Goal: Task Accomplishment & Management: Use online tool/utility

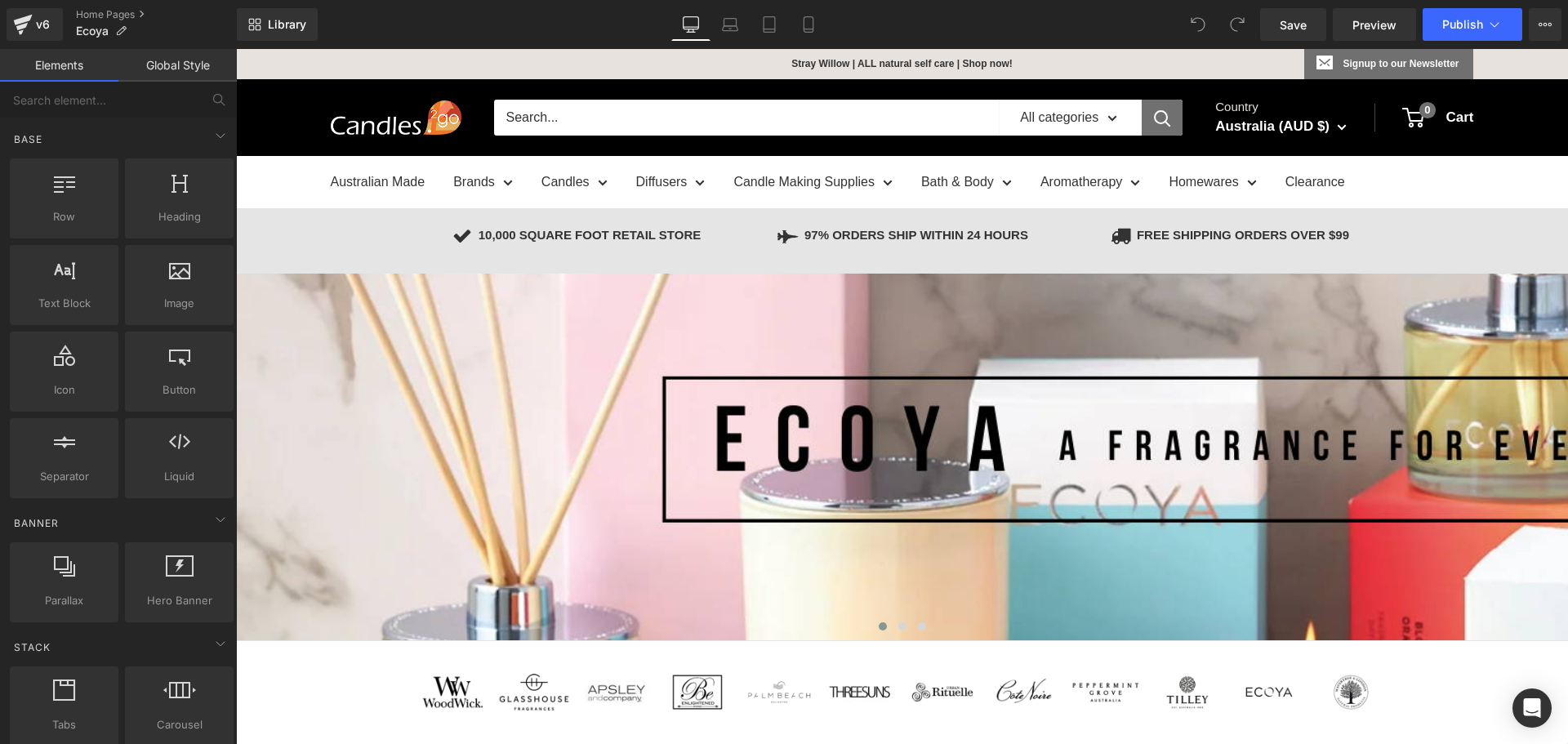
click at [848, 62] on p "Stray Willow | ALL natural self care | Shop now!" at bounding box center [818, 63] width 390 height 29
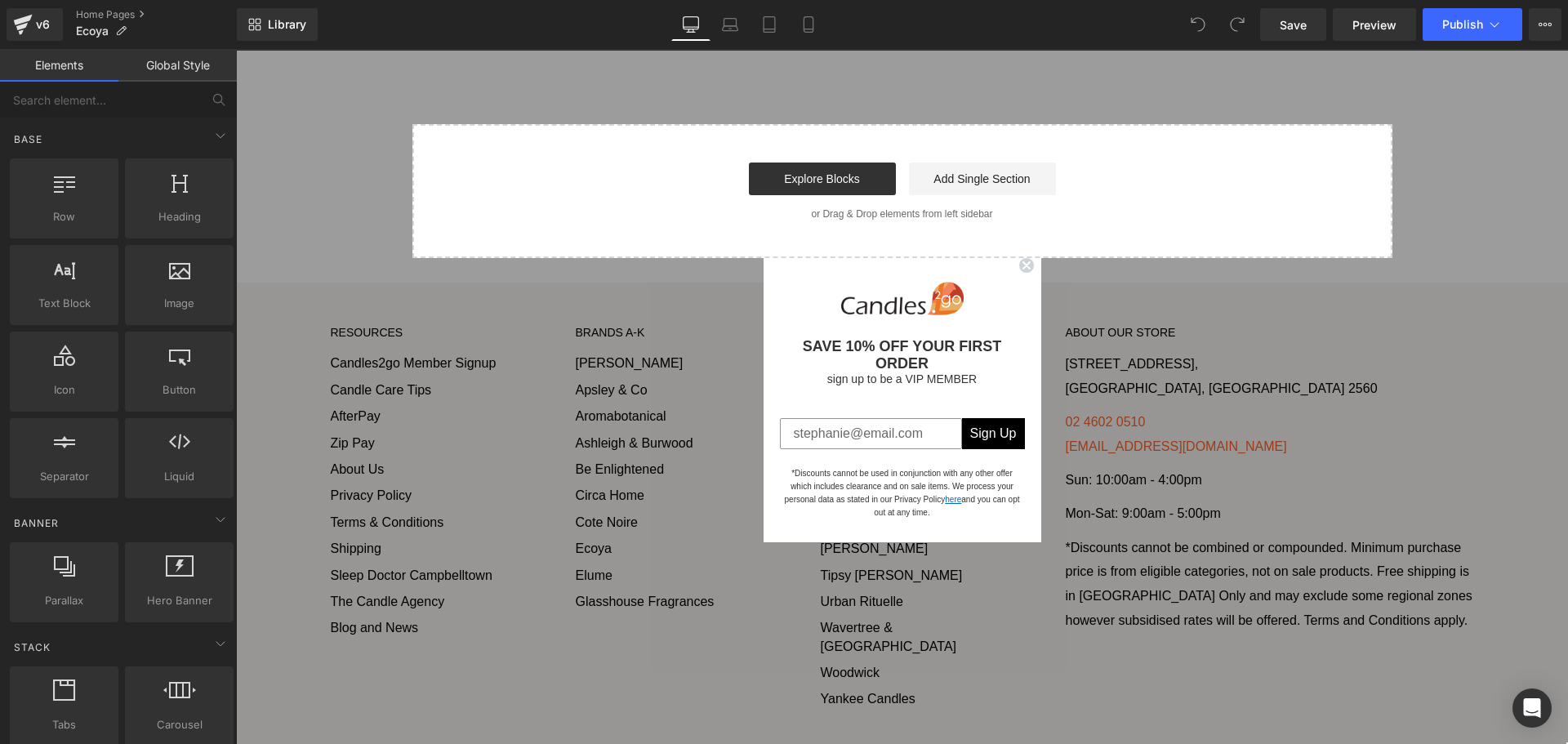
scroll to position [3772, 0]
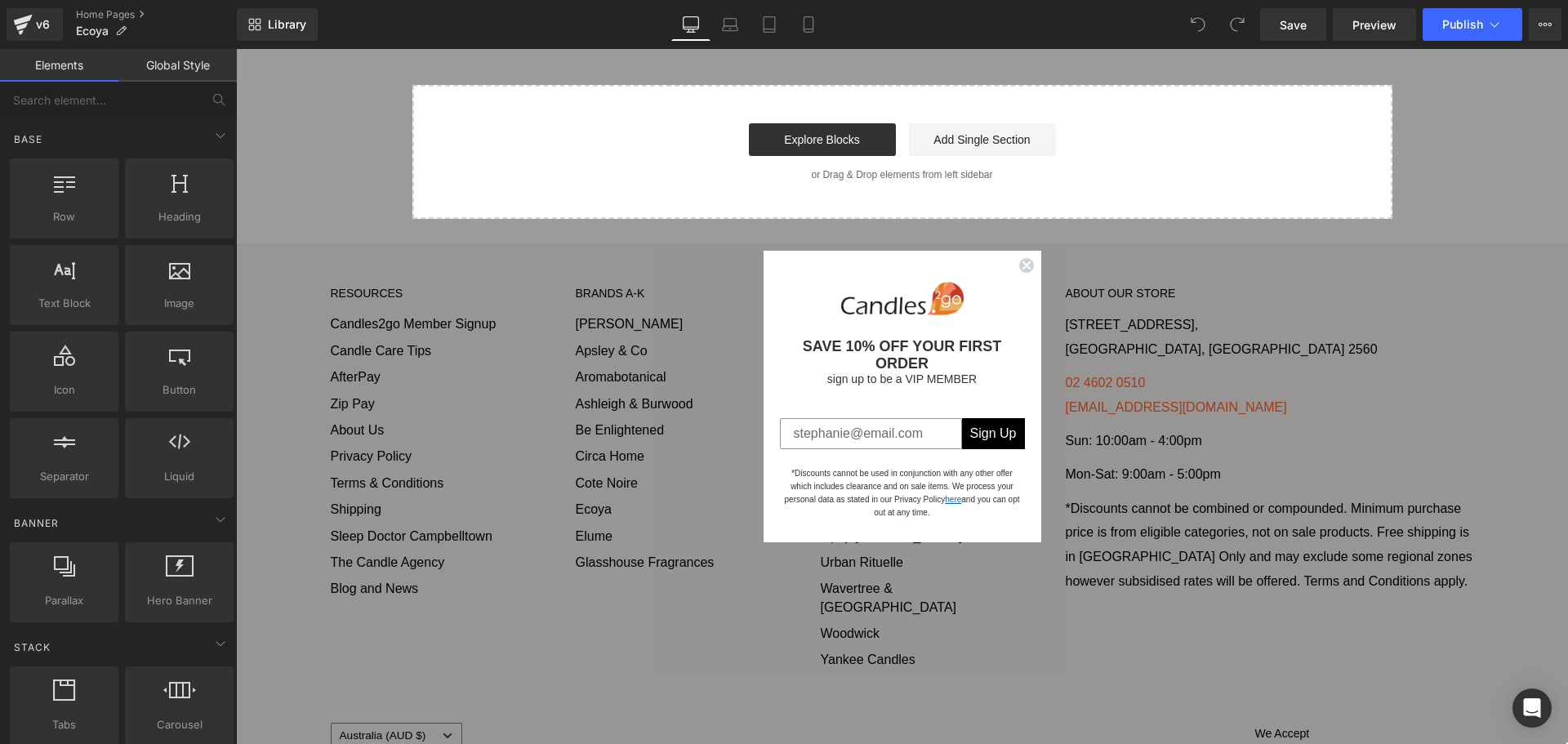
click at [983, 317] on div "POPUP Form" at bounding box center [902, 298] width 245 height 62
click at [1018, 274] on circle "Close dialog" at bounding box center [1026, 266] width 16 height 16
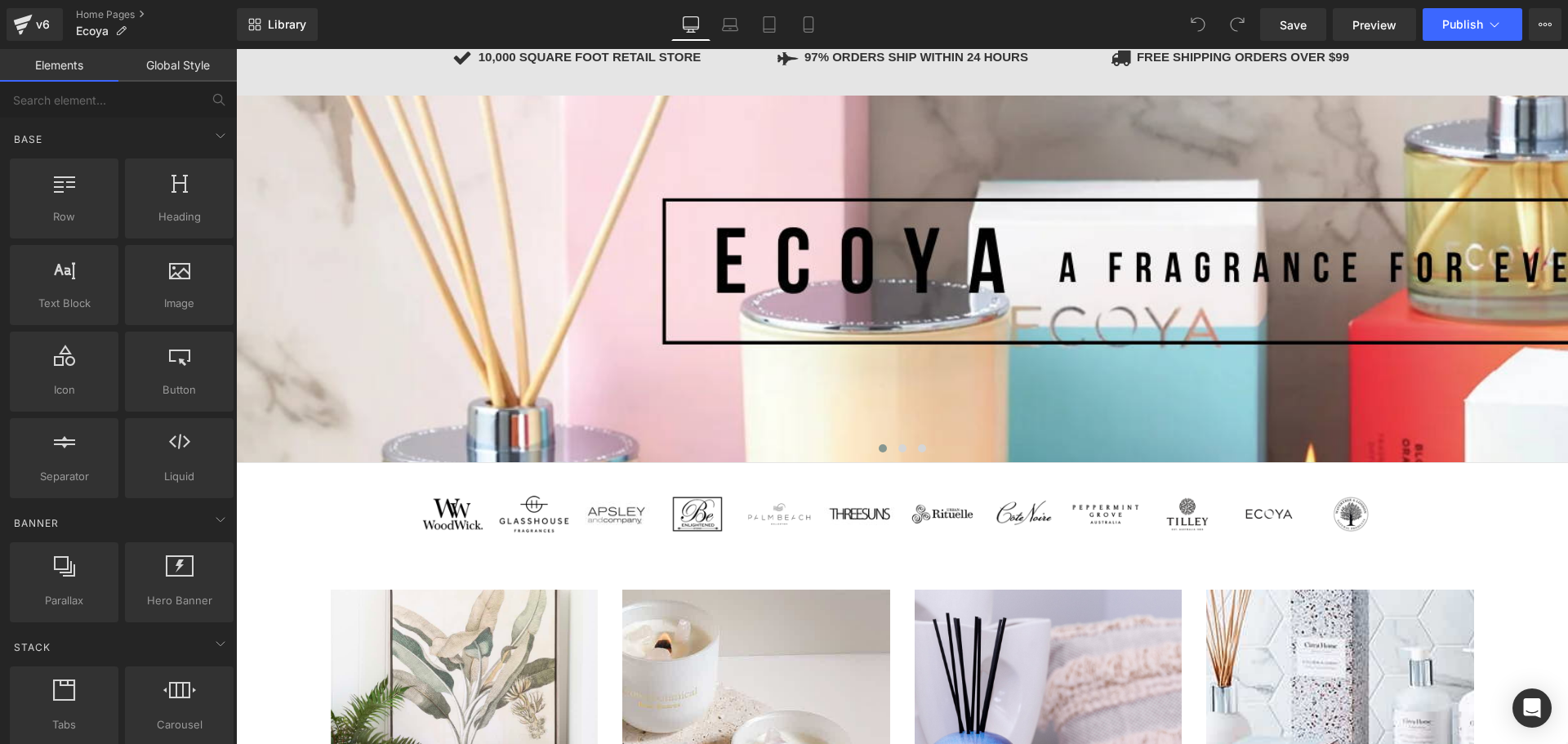
scroll to position [0, 0]
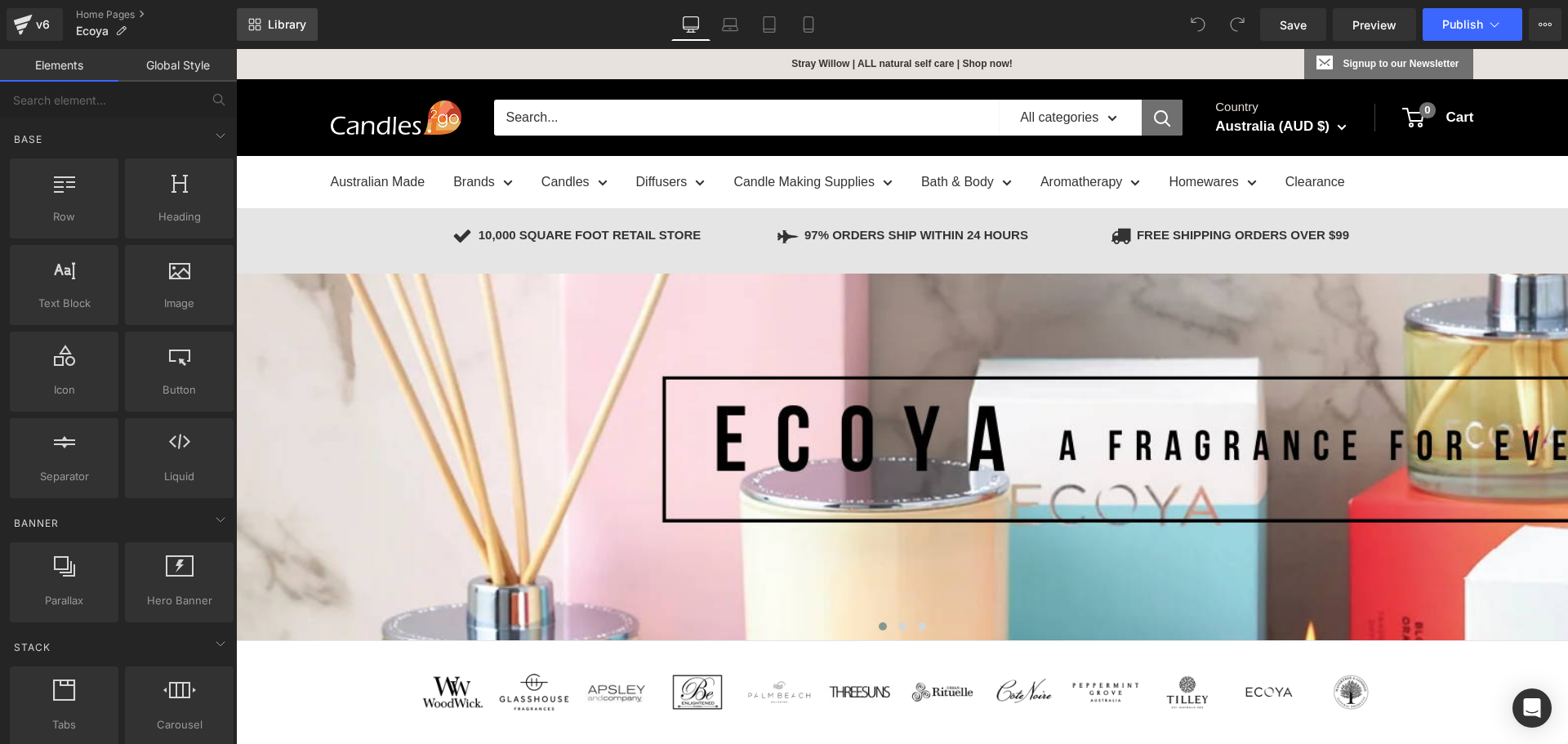
click at [297, 16] on link "Library" at bounding box center [276, 24] width 81 height 32
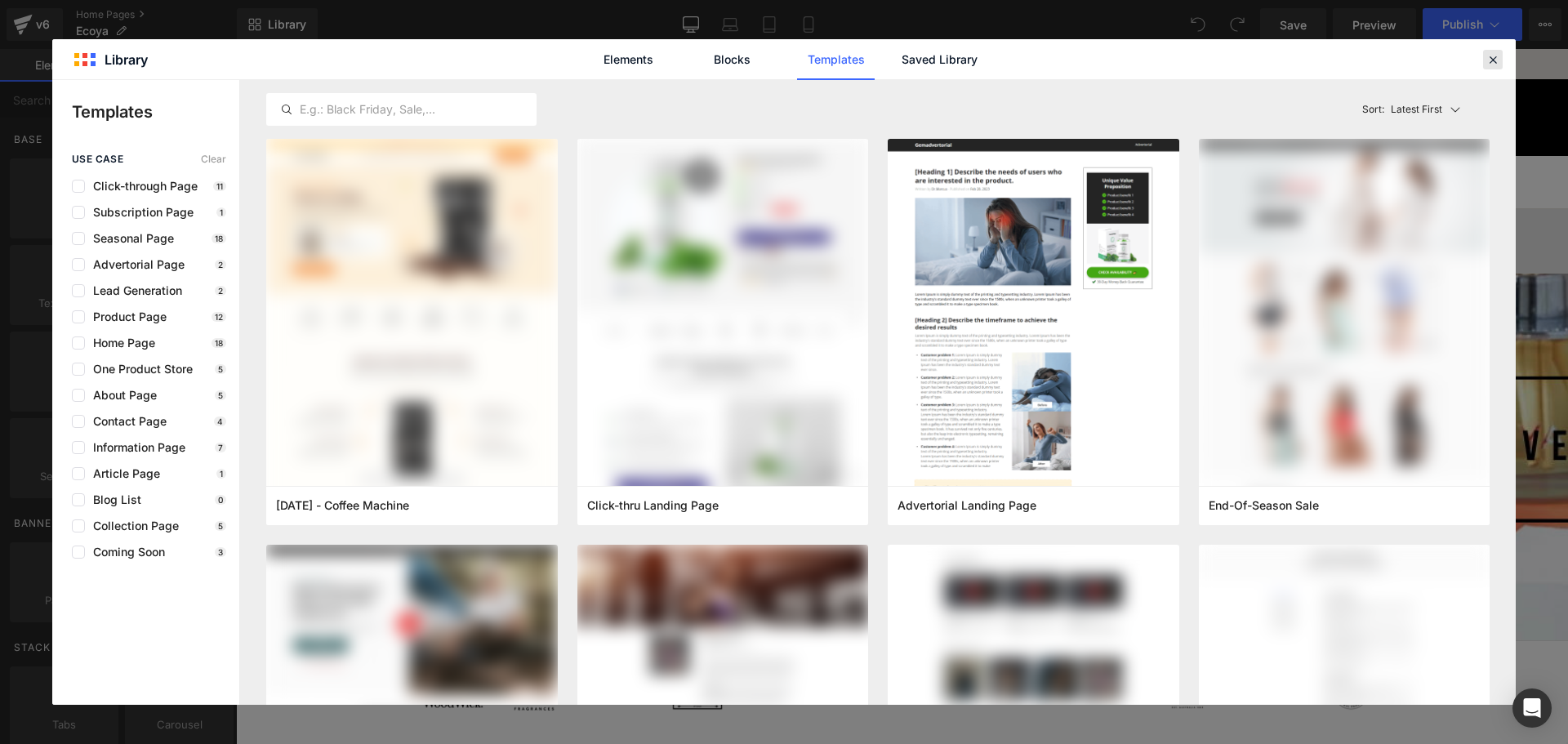
click at [1488, 60] on icon at bounding box center [1493, 60] width 15 height 15
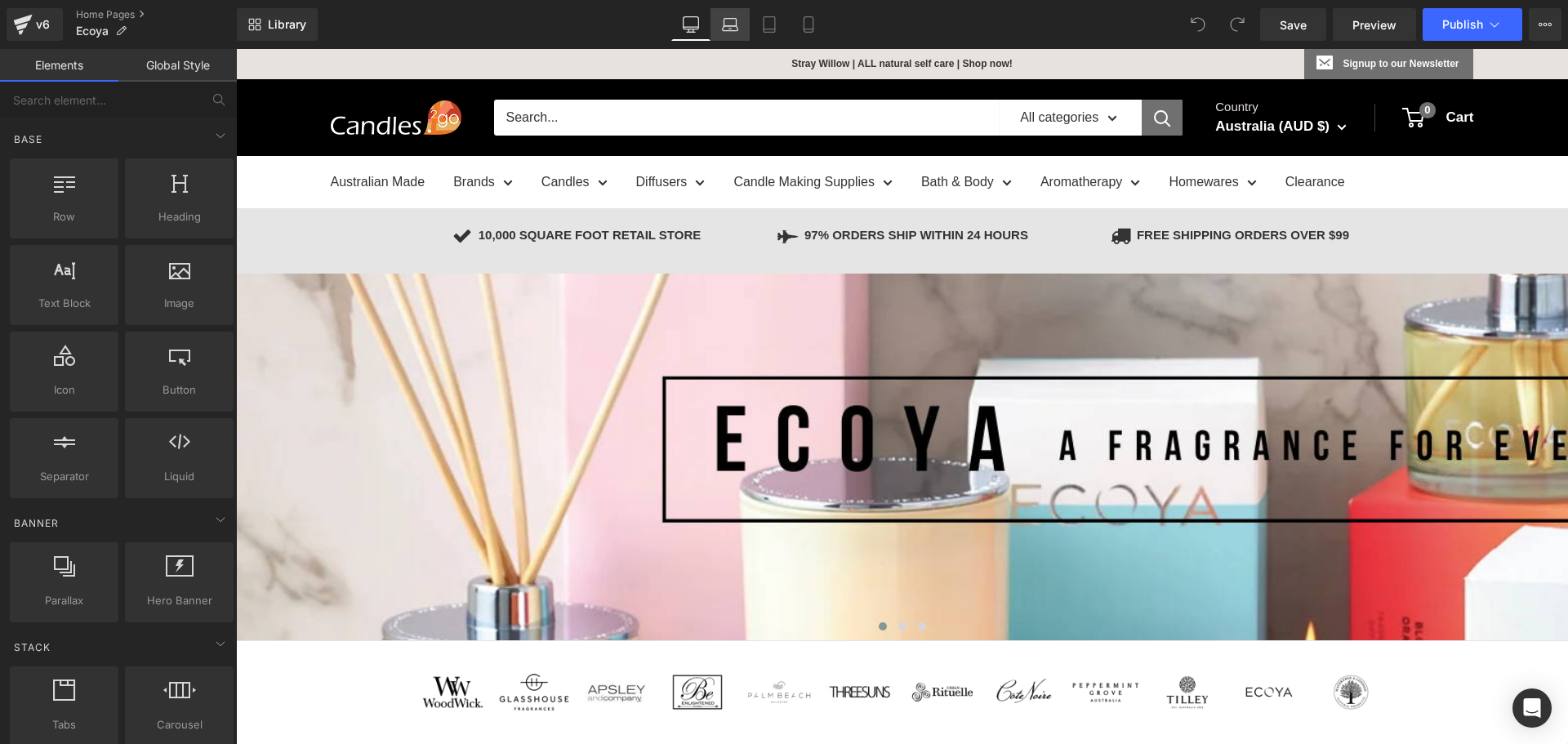
click at [741, 23] on link "Laptop" at bounding box center [730, 24] width 39 height 32
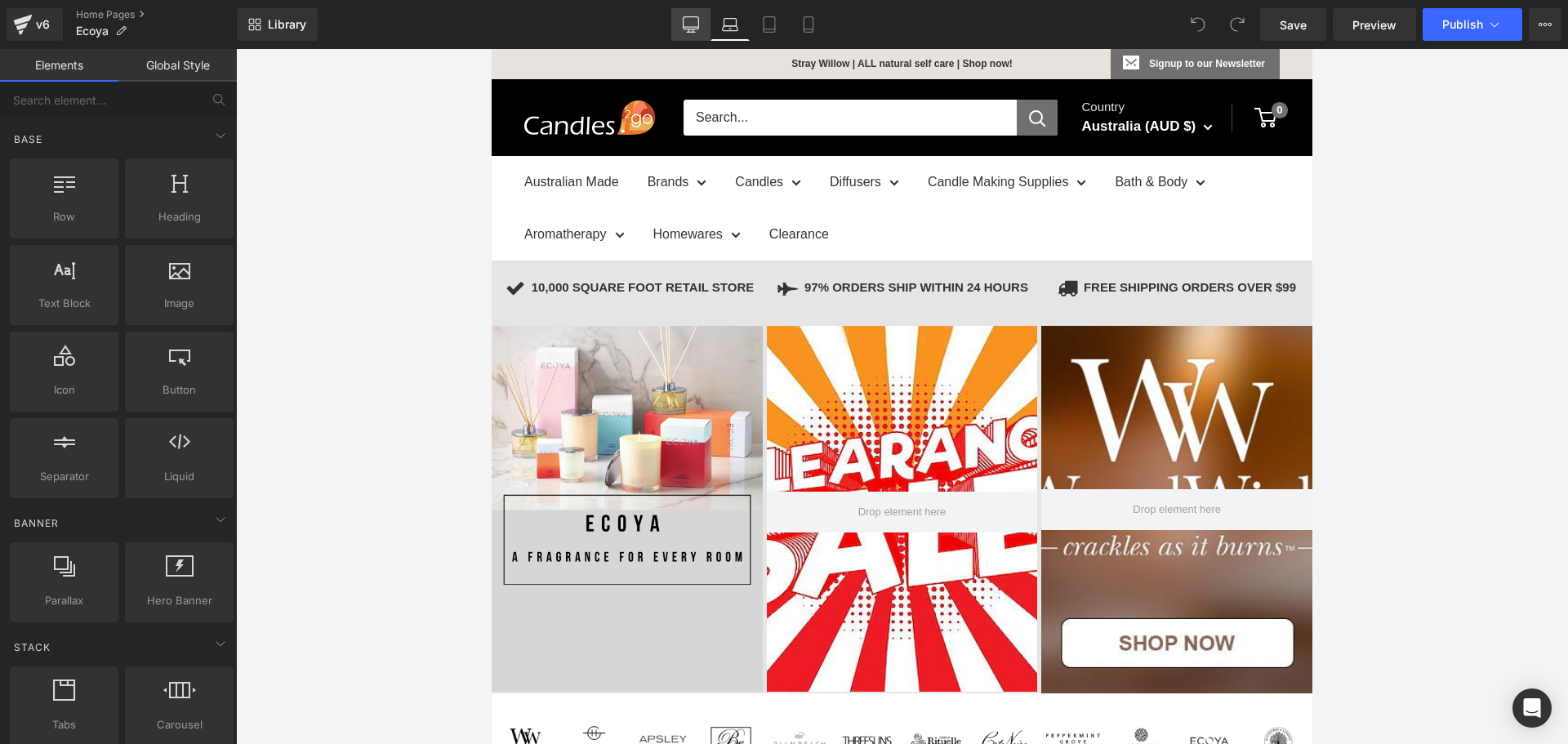
click at [685, 22] on icon at bounding box center [691, 25] width 17 height 17
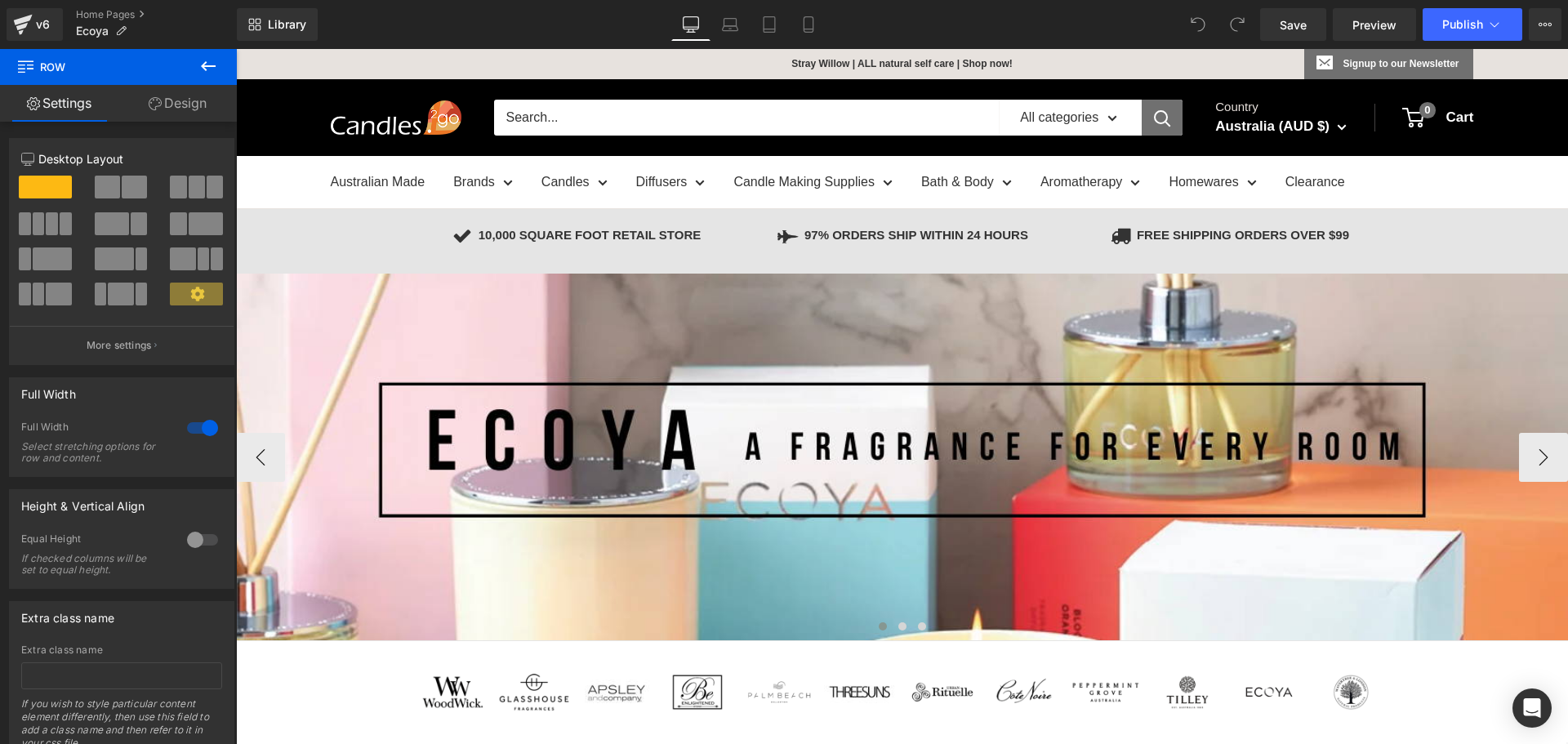
drag, startPoint x: 394, startPoint y: 480, endPoint x: 490, endPoint y: 281, distance: 220.9
click at [755, 66] on p "Stray Willow | ALL natural self care | Shop now!" at bounding box center [818, 63] width 390 height 29
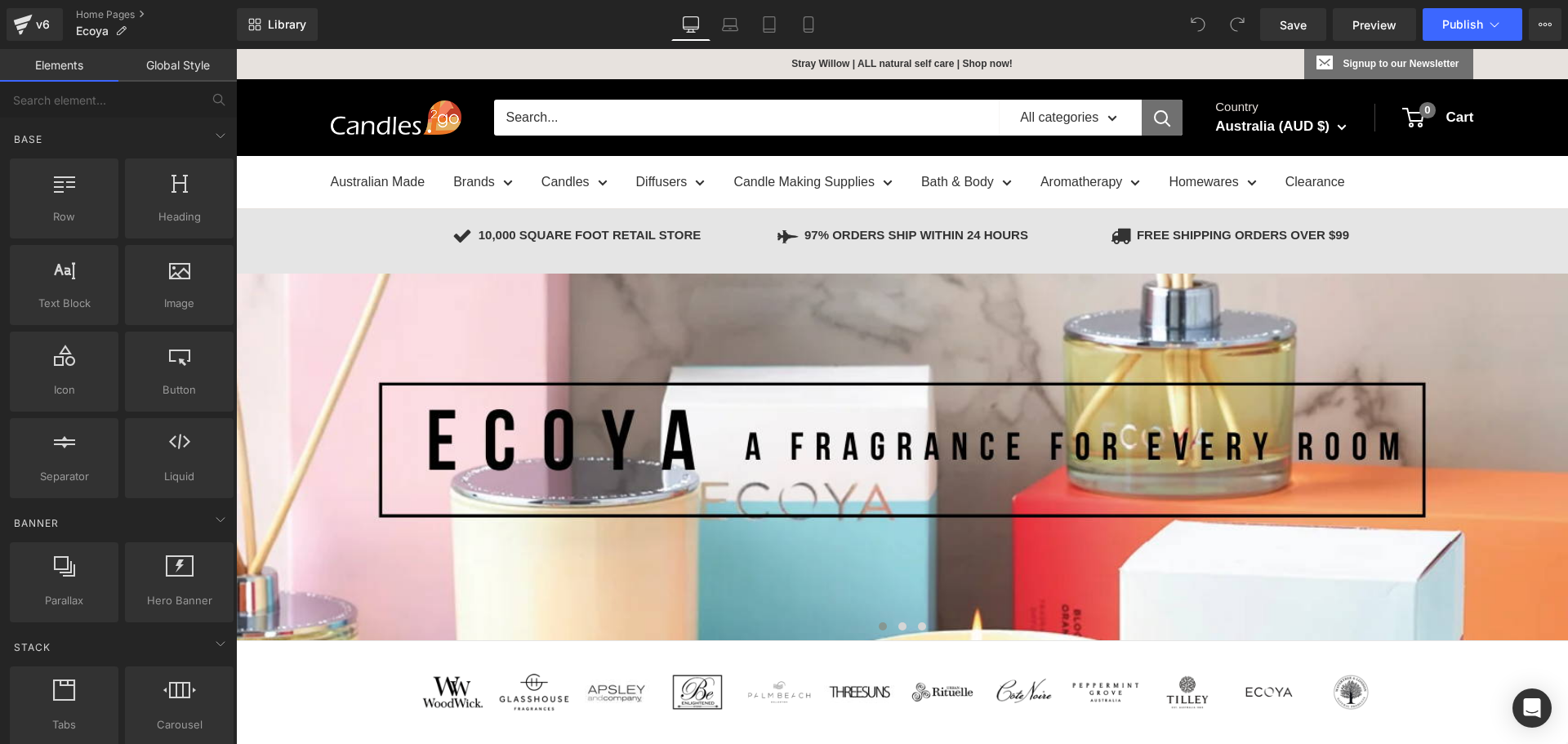
drag, startPoint x: 750, startPoint y: 68, endPoint x: 809, endPoint y: 58, distance: 59.8
click at [750, 68] on p "Stray Willow | ALL natural self care | Shop now!" at bounding box center [818, 63] width 390 height 29
click at [203, 64] on link "Global Style" at bounding box center [178, 65] width 119 height 32
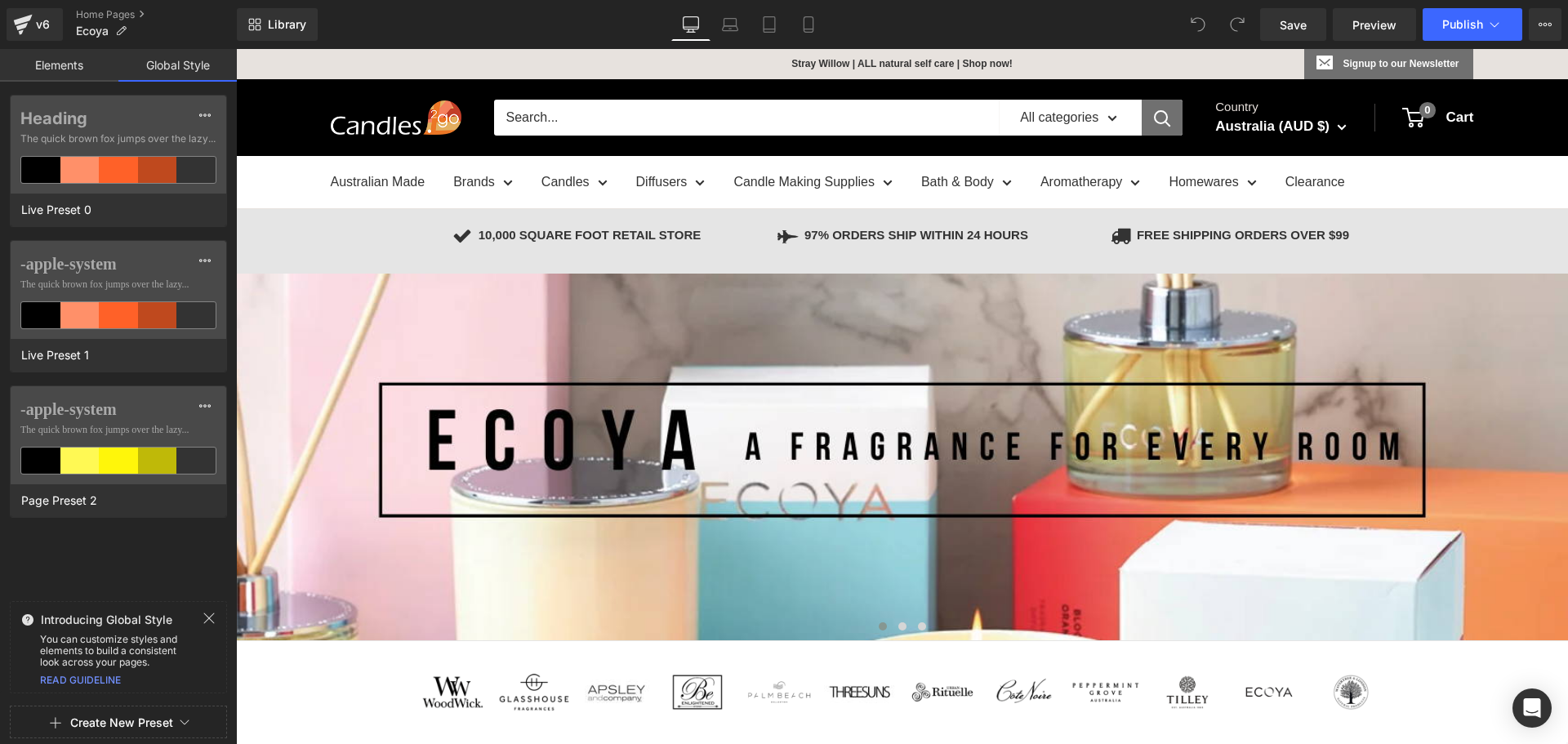
click at [60, 66] on link "Elements" at bounding box center [59, 65] width 119 height 32
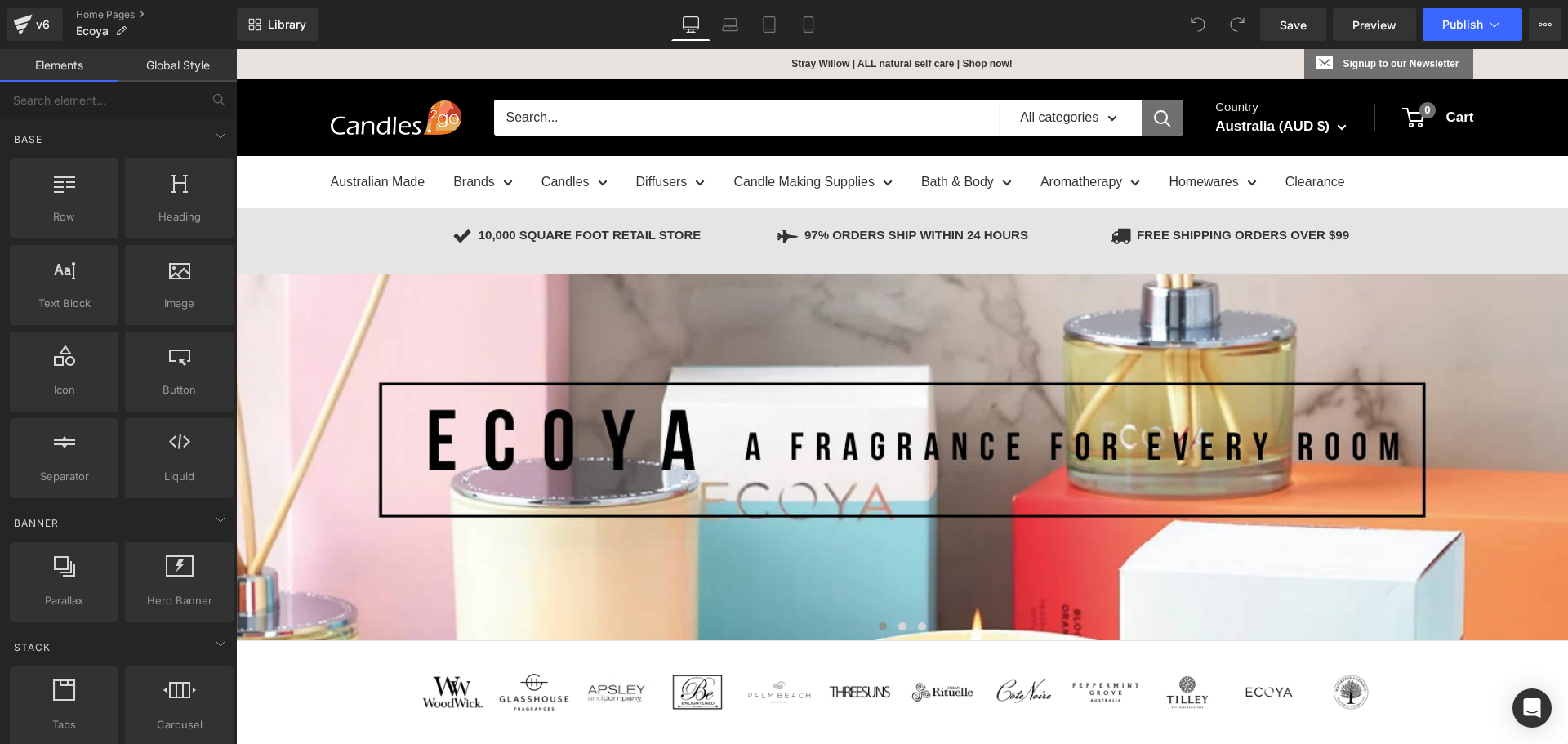
click at [351, 100] on img at bounding box center [395, 117] width 130 height 34
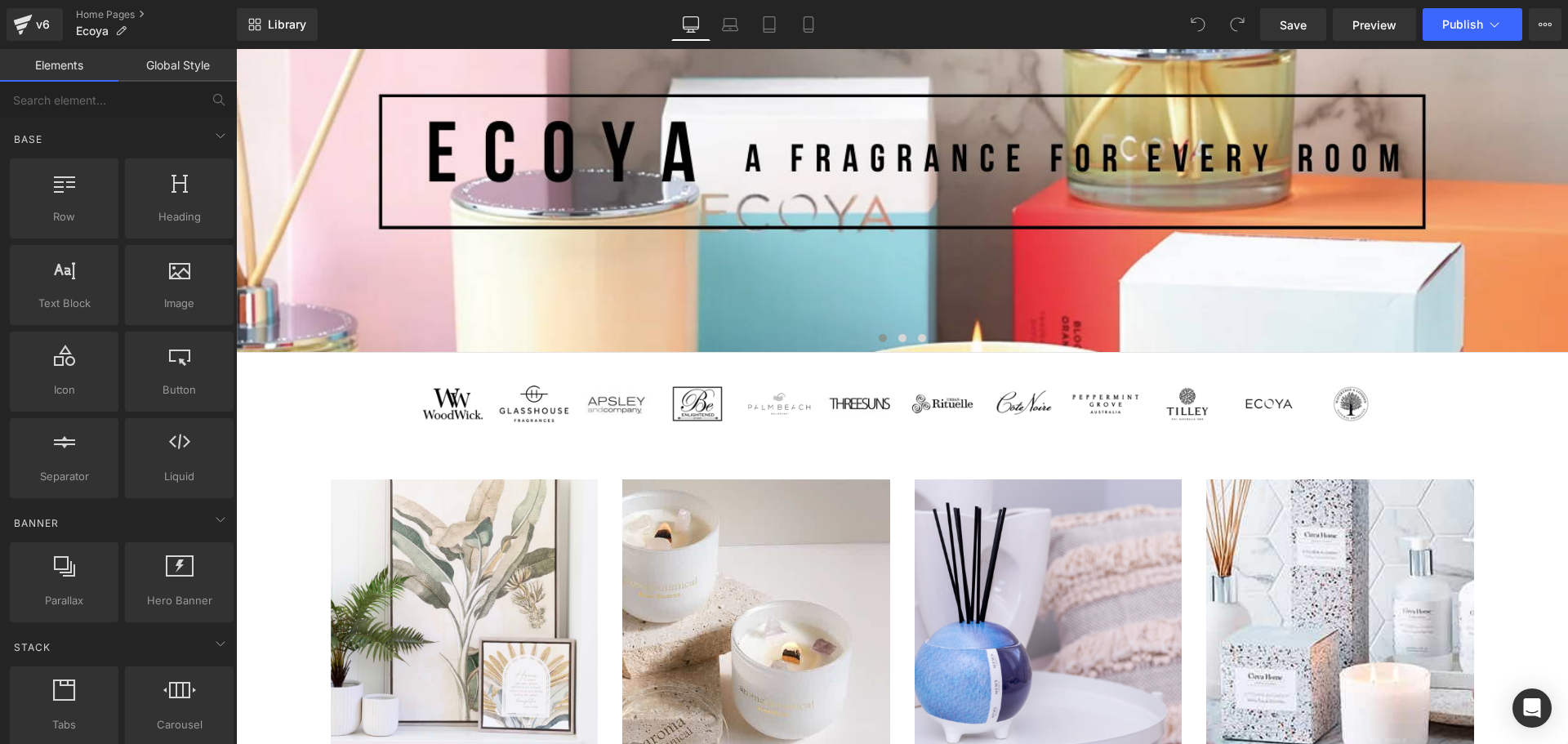
scroll to position [409, 0]
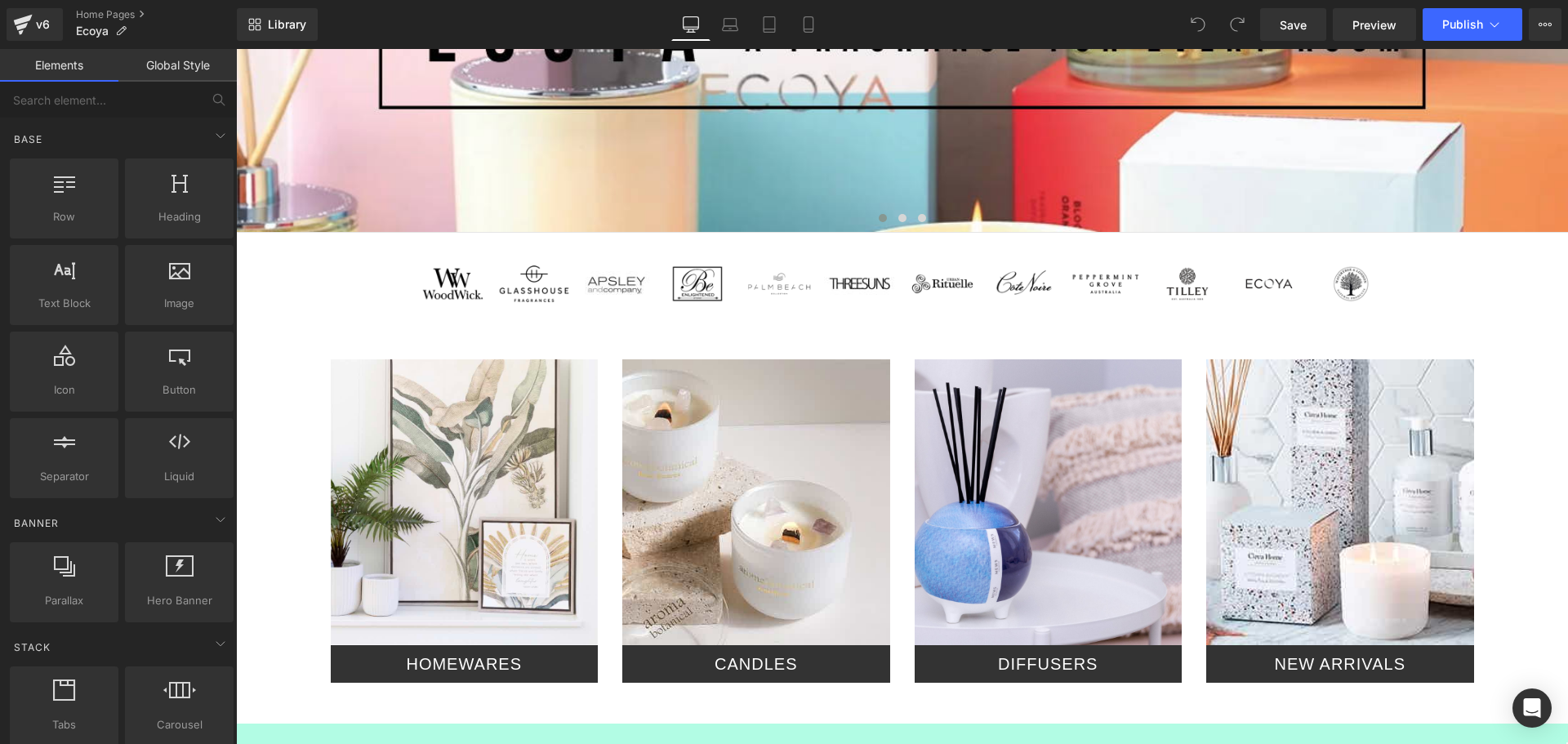
click at [444, 482] on div at bounding box center [464, 502] width 268 height 286
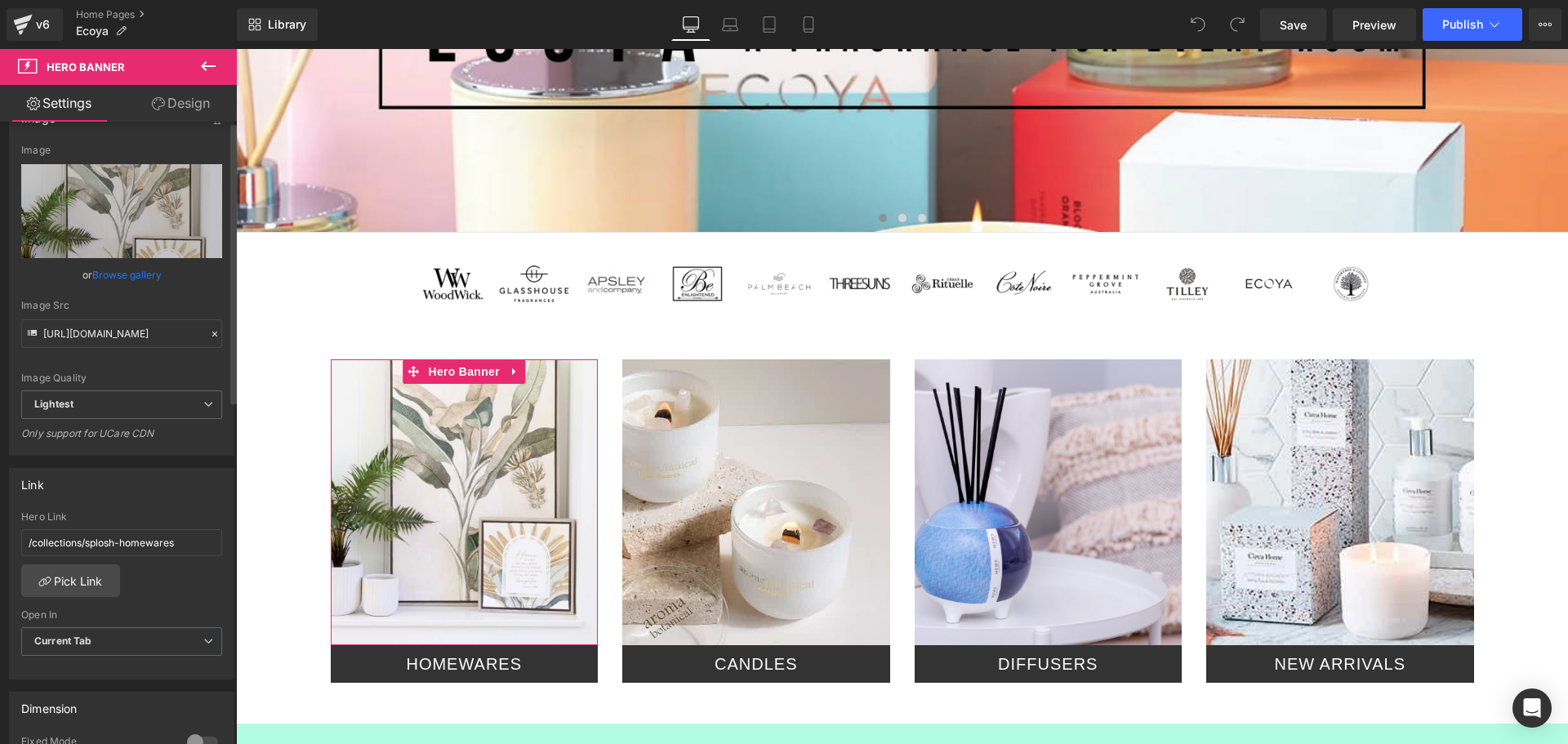
scroll to position [81, 0]
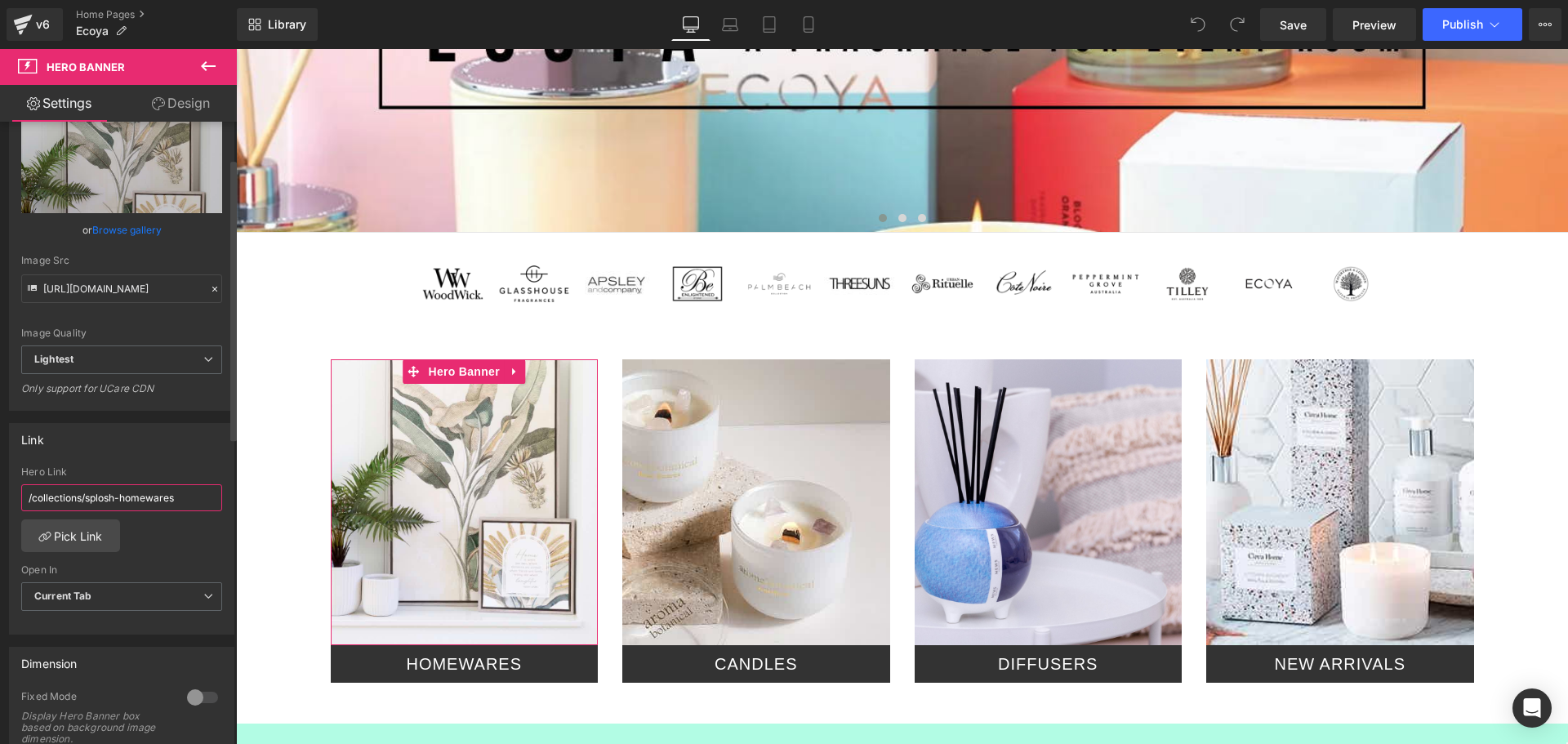
click at [181, 500] on input "/collections/splosh-homewares" at bounding box center [122, 497] width 201 height 27
drag, startPoint x: 121, startPoint y: 492, endPoint x: 207, endPoint y: 435, distance: 103.2
click at [122, 493] on input "/collections/splosh-homewares" at bounding box center [122, 497] width 201 height 27
type input "/collections/homewares"
click at [154, 560] on div "/collections/homewares Hero Link /collections/homewares Pick Link Current Tab N…" at bounding box center [122, 551] width 224 height 168
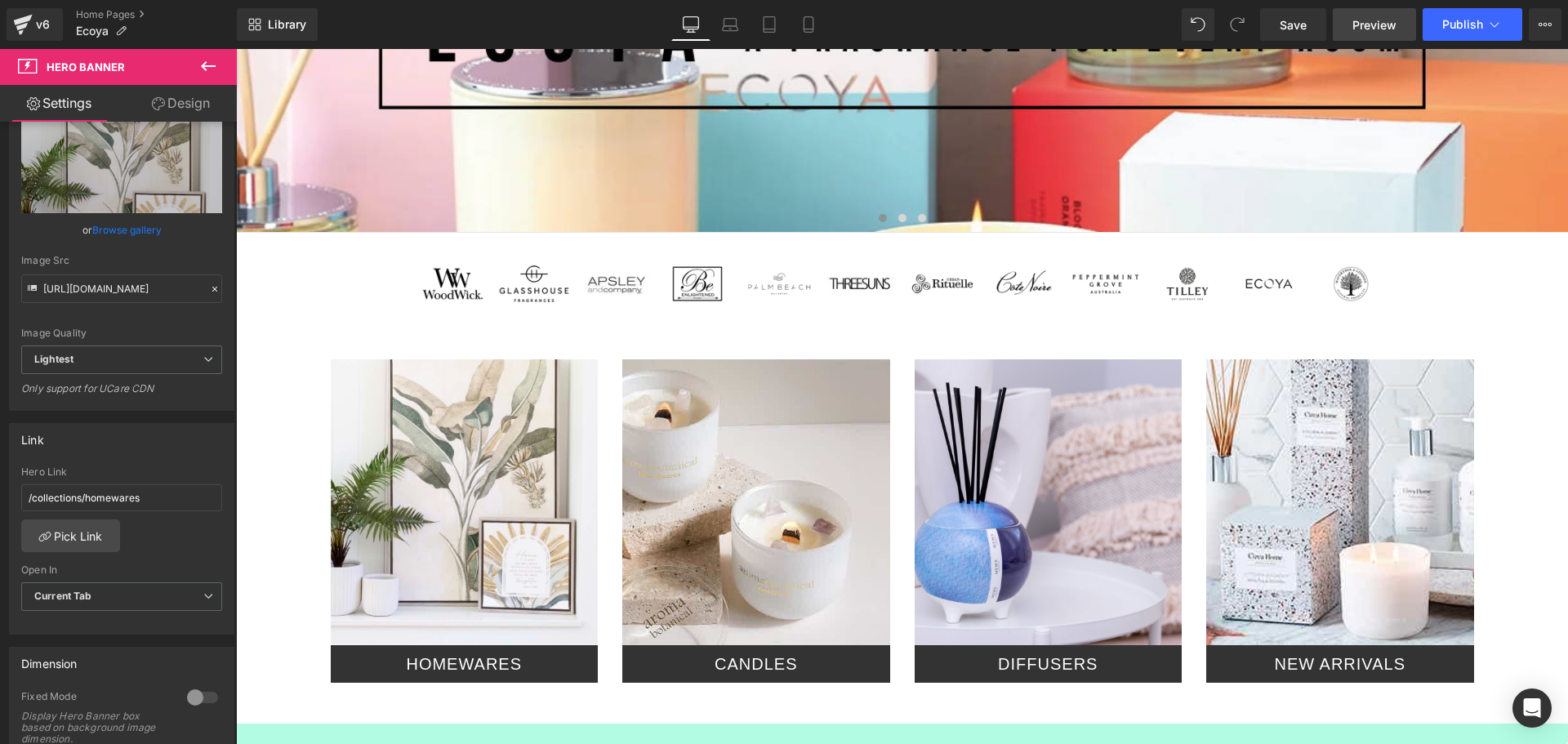
click at [1365, 22] on span "Preview" at bounding box center [1374, 25] width 44 height 17
drag, startPoint x: 169, startPoint y: 505, endPoint x: 5, endPoint y: 465, distance: 168.8
click at [2, 464] on div "Link /collections/homewares Hero Link /collections/homewares Pick Link Current …" at bounding box center [122, 523] width 244 height 224
click at [176, 541] on div "/collections/homewares Hero Link /collections/homewares Pick Link Current Tab N…" at bounding box center [122, 551] width 224 height 168
click at [1464, 15] on button "Publish" at bounding box center [1473, 24] width 100 height 32
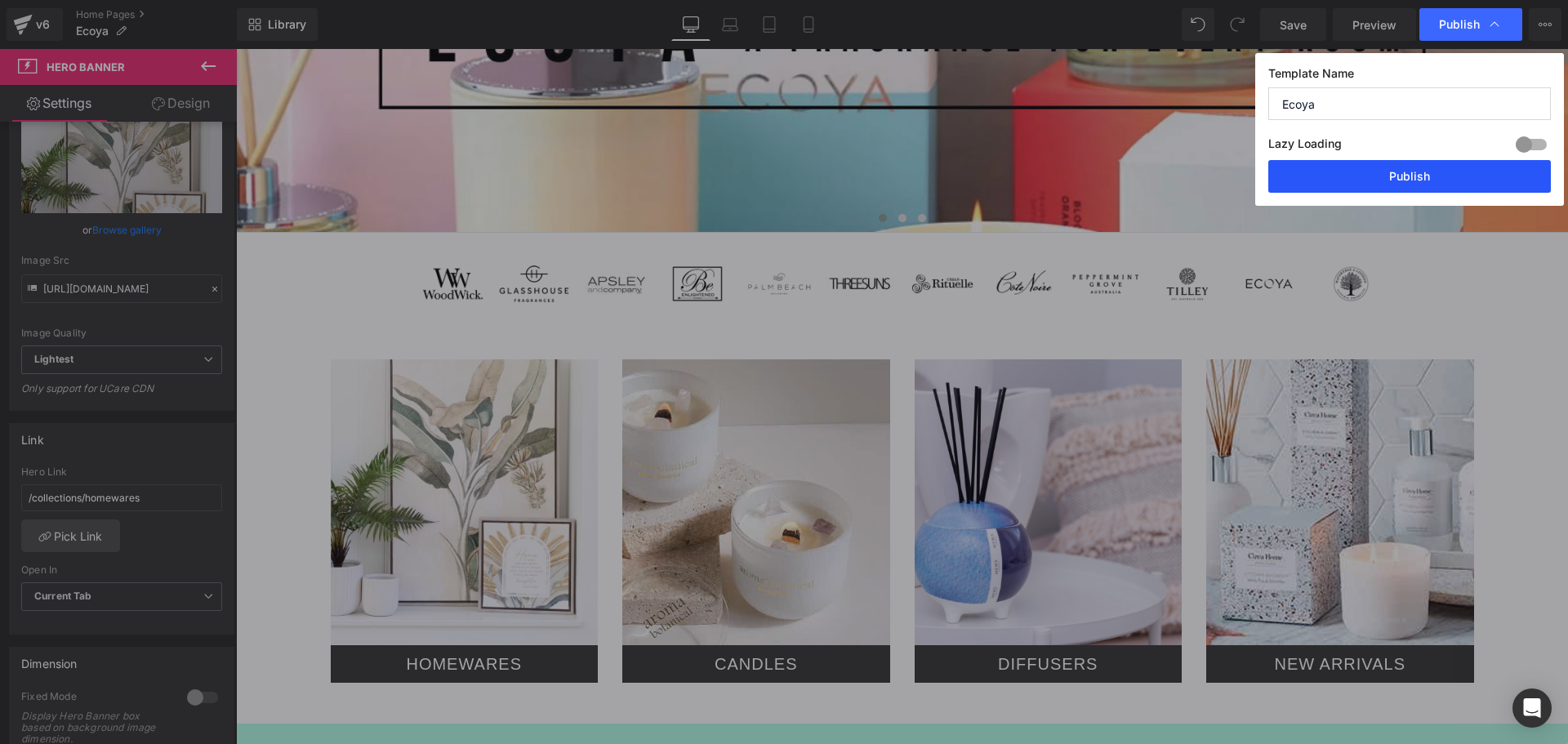
drag, startPoint x: 1381, startPoint y: 174, endPoint x: 1170, endPoint y: 115, distance: 219.1
click at [1381, 174] on button "Publish" at bounding box center [1409, 176] width 282 height 32
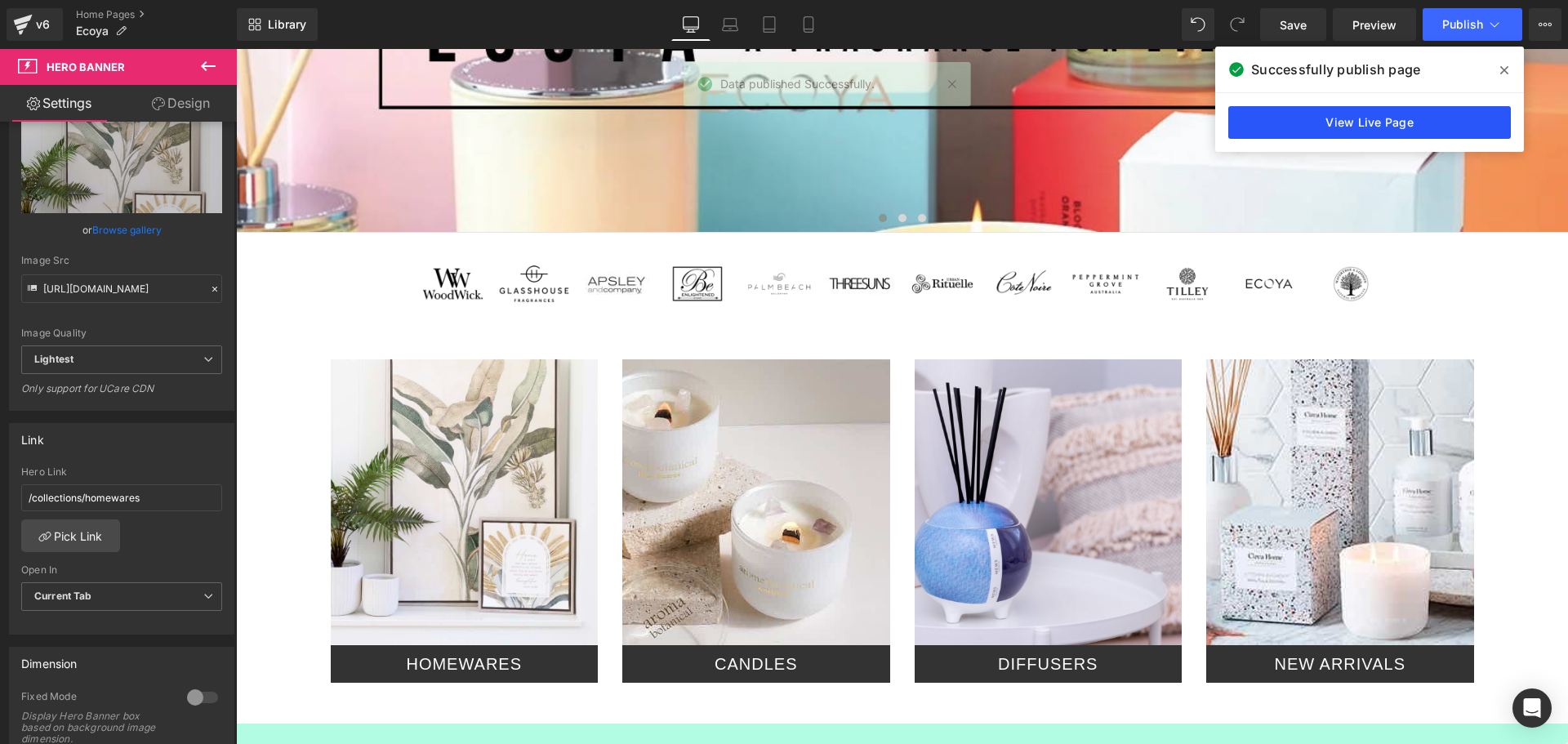
click at [1311, 125] on link "View Live Page" at bounding box center [1370, 122] width 282 height 32
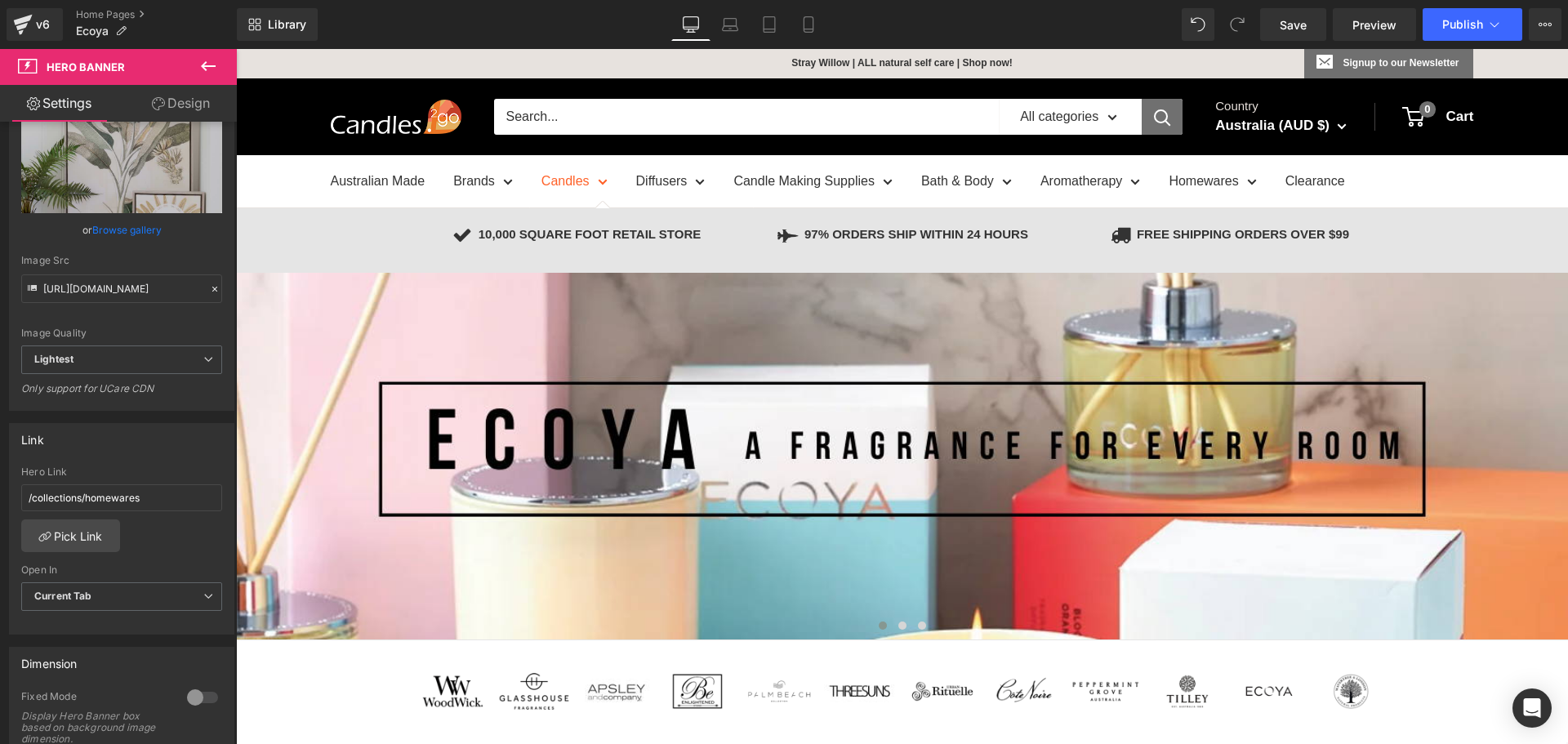
scroll to position [0, 0]
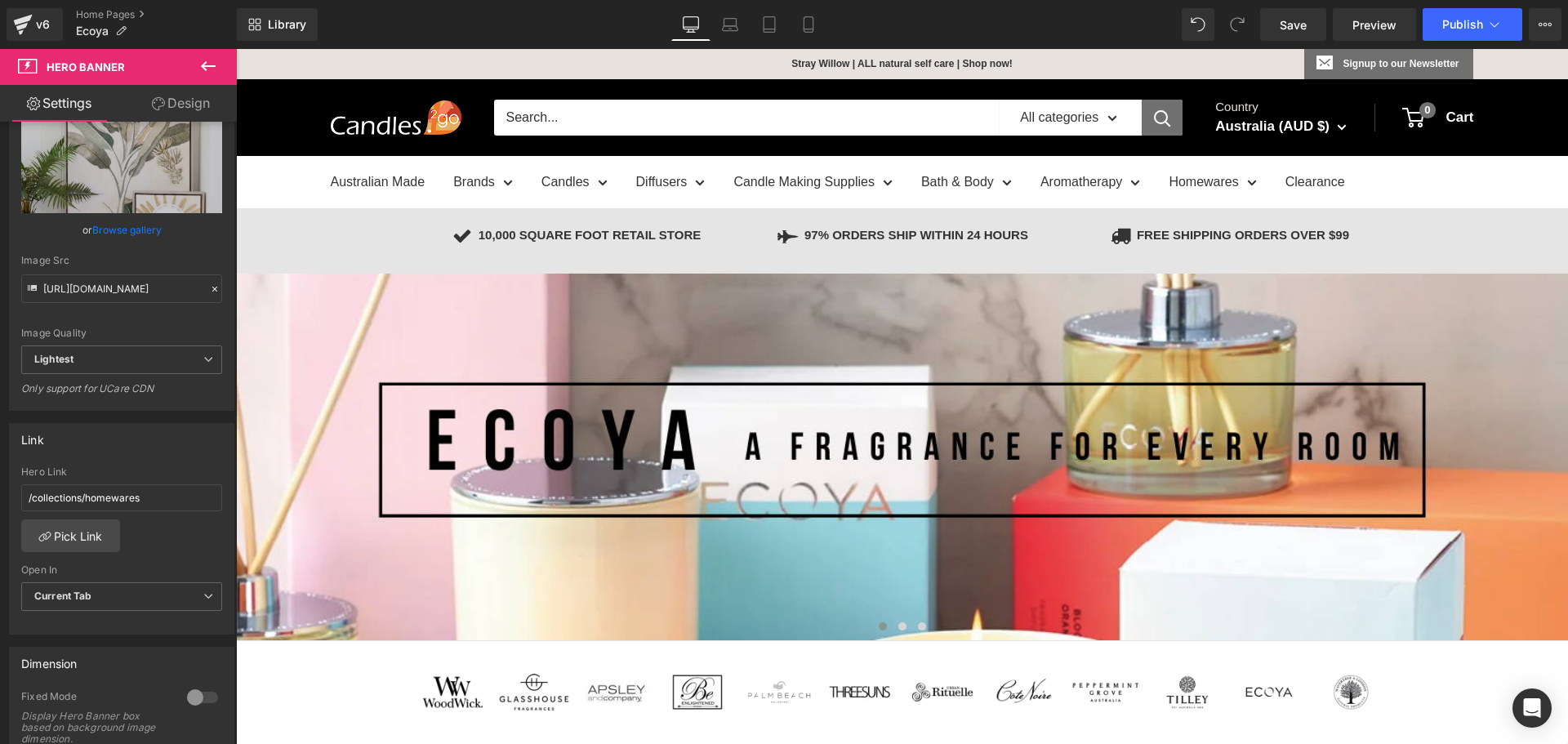
drag, startPoint x: 864, startPoint y: 70, endPoint x: 851, endPoint y: 79, distance: 15.8
click at [857, 76] on p "Stray Willow | ALL natural self care | Shop now!" at bounding box center [818, 63] width 390 height 29
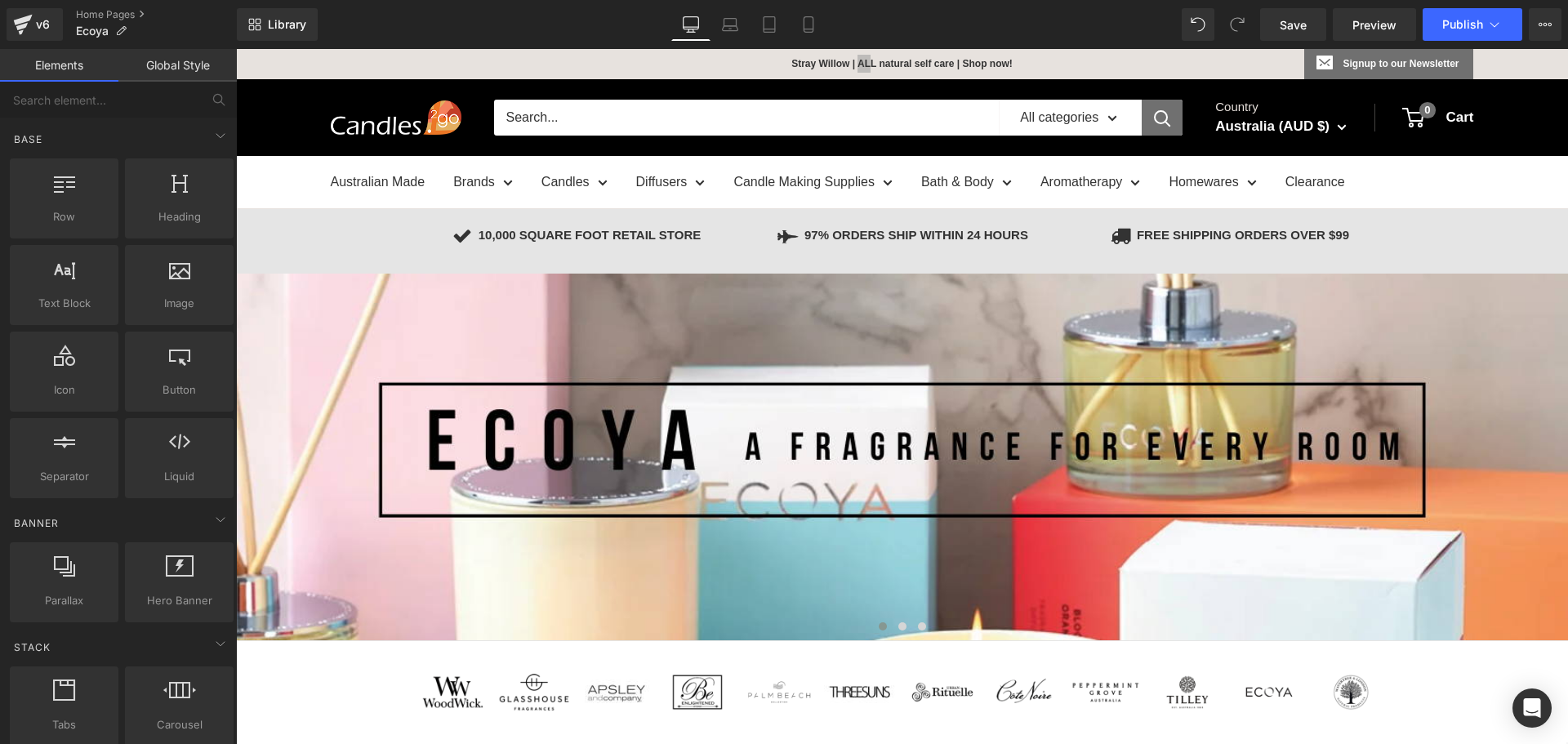
click at [178, 64] on link "Global Style" at bounding box center [178, 65] width 119 height 32
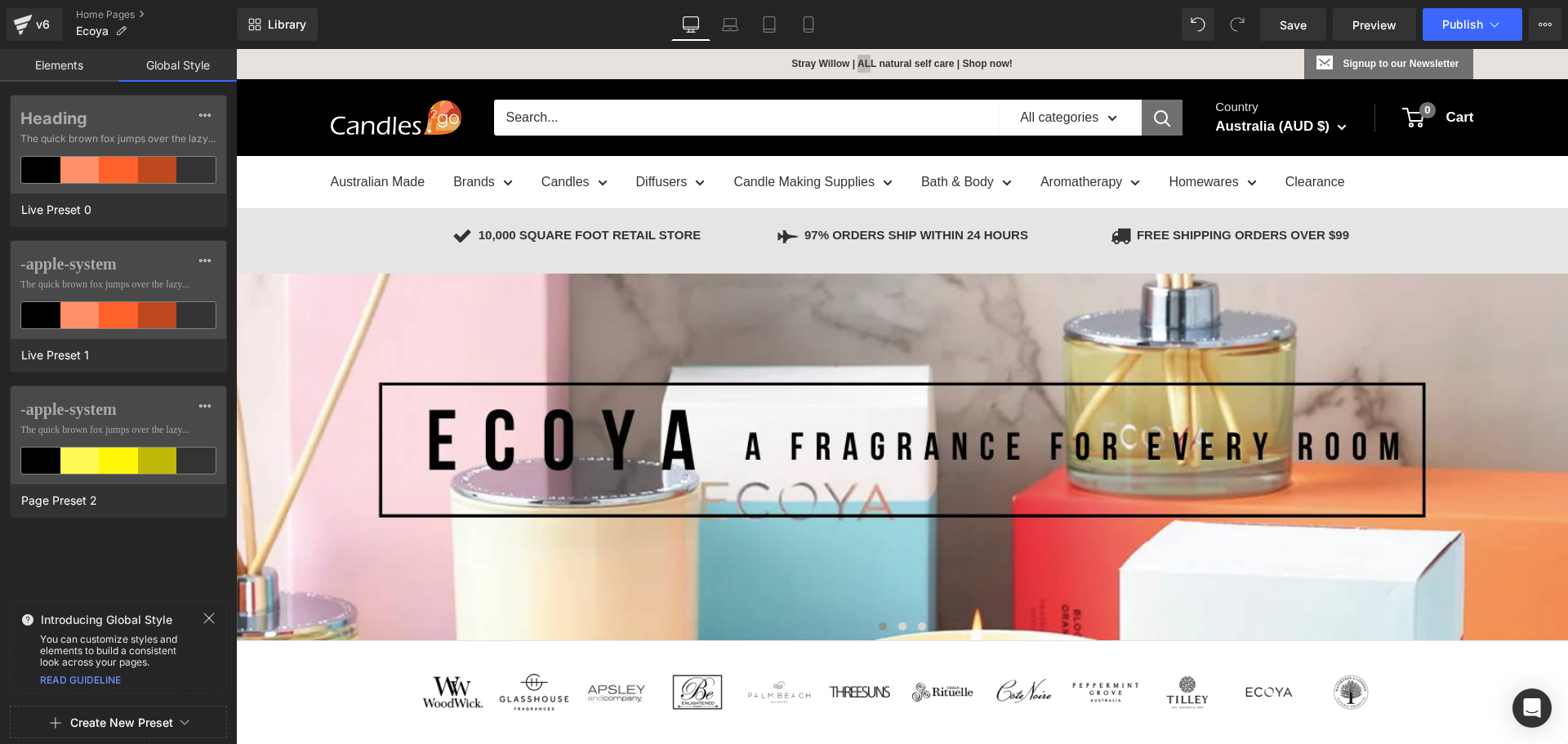
click at [66, 64] on link "Elements" at bounding box center [59, 65] width 119 height 32
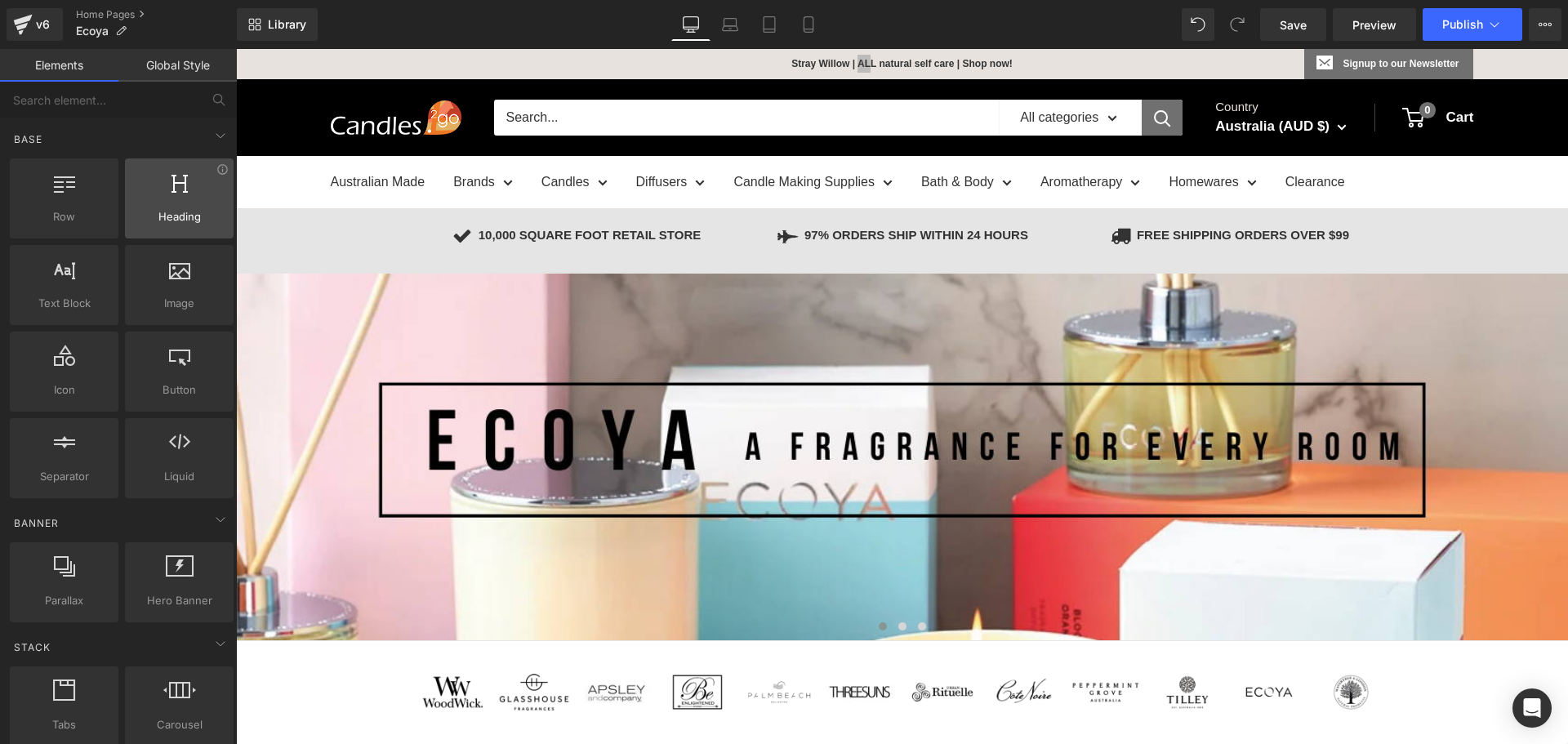
click at [172, 188] on icon at bounding box center [180, 183] width 17 height 22
click at [917, 57] on p "Stray Willow | ALL natural self care | Shop now!" at bounding box center [818, 63] width 390 height 29
click at [797, 63] on p "Stray Willow | ALL natural self care | Shop now!" at bounding box center [818, 63] width 390 height 29
click at [799, 63] on p "Stray Willow | ALL natural self care | Shop now!" at bounding box center [818, 63] width 390 height 29
click at [78, 56] on link "Elements" at bounding box center [59, 65] width 119 height 32
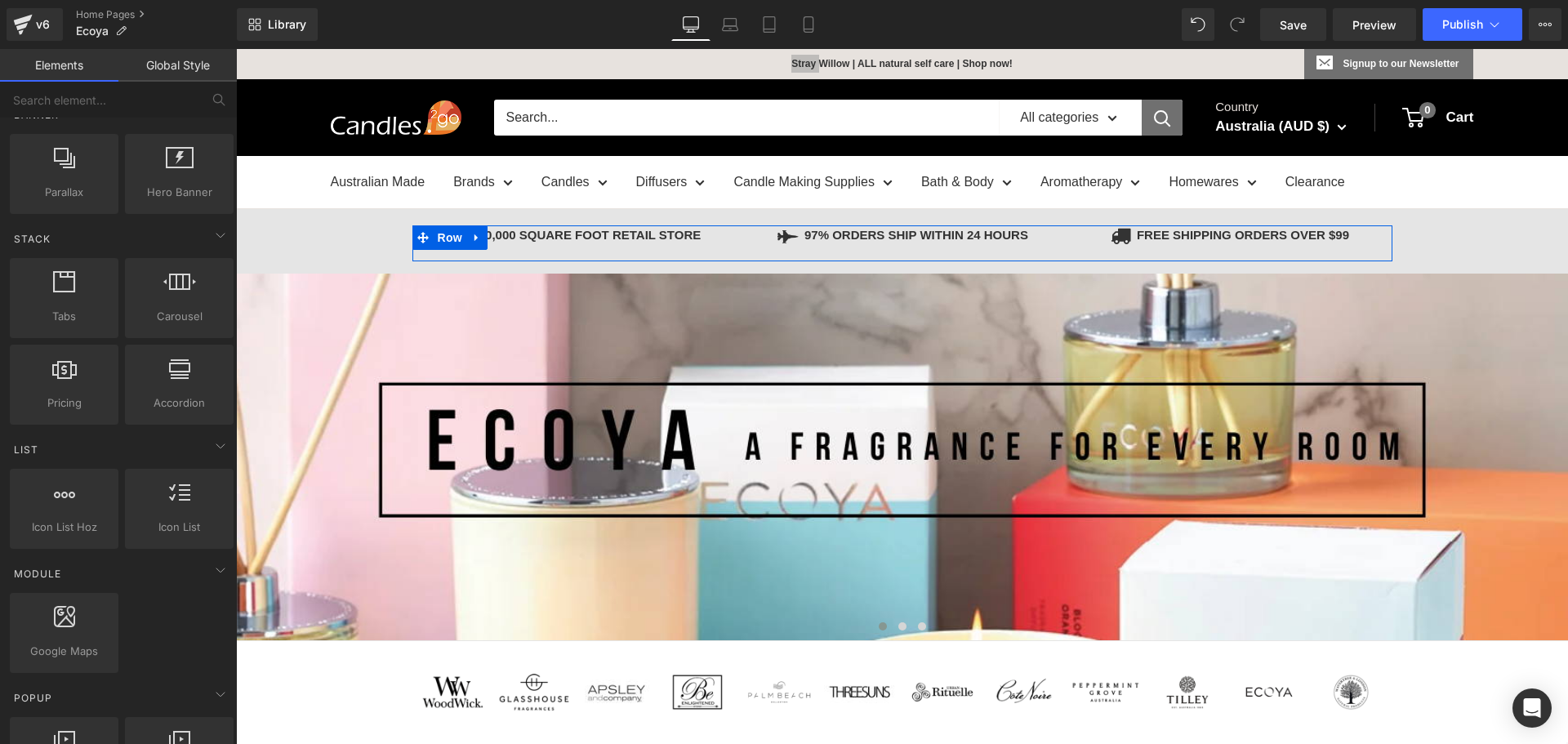
scroll to position [653, 0]
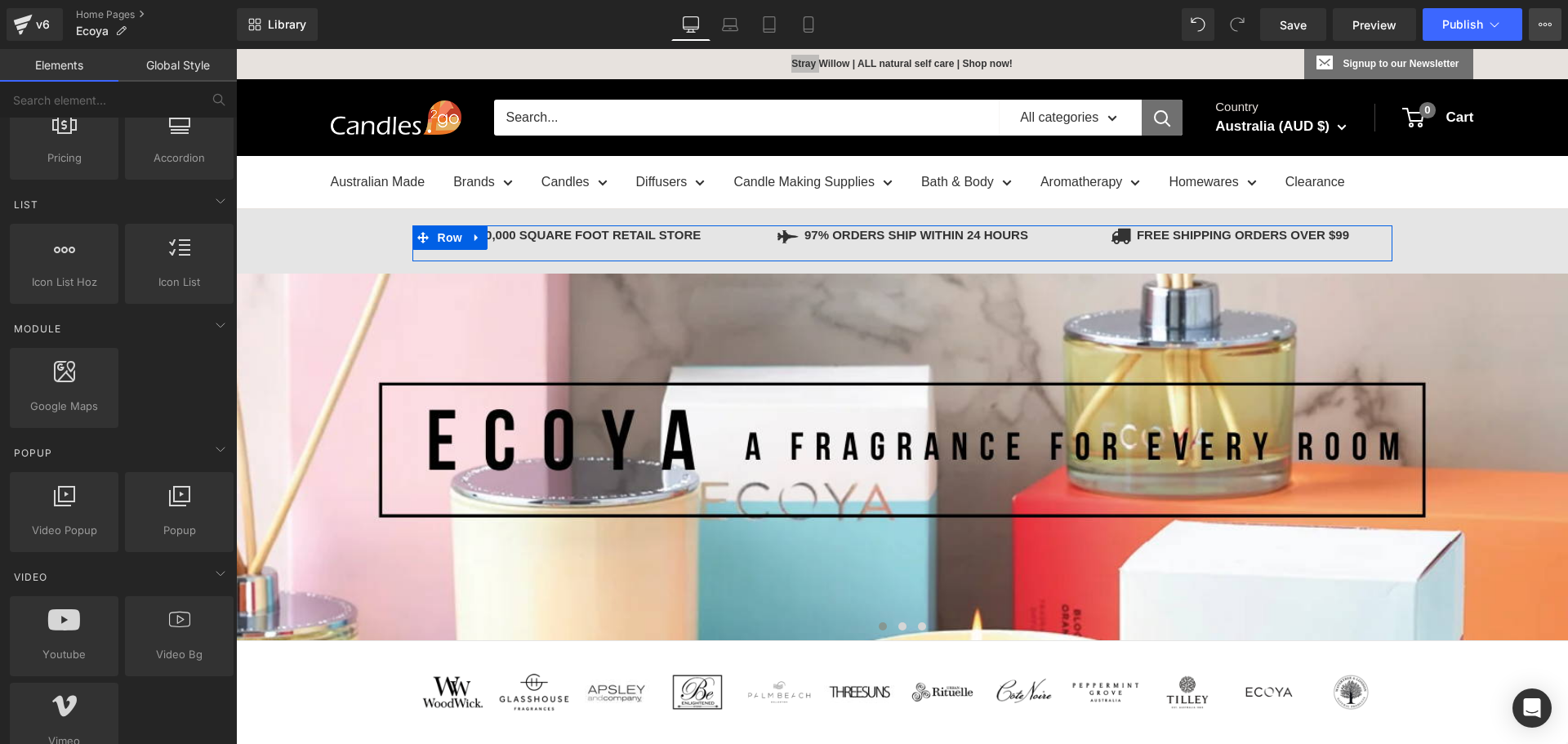
click at [1544, 25] on icon at bounding box center [1545, 25] width 4 height 3
